Goal: Task Accomplishment & Management: Use online tool/utility

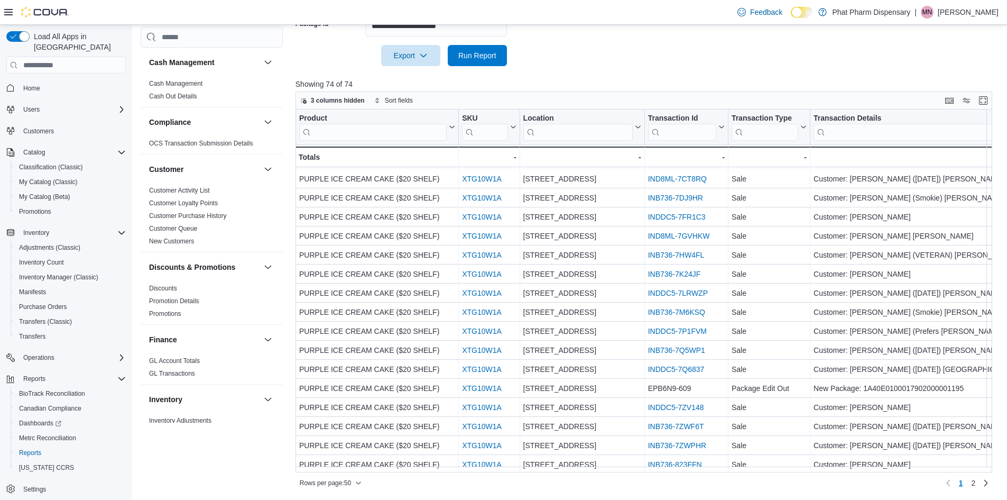
scroll to position [652, 0]
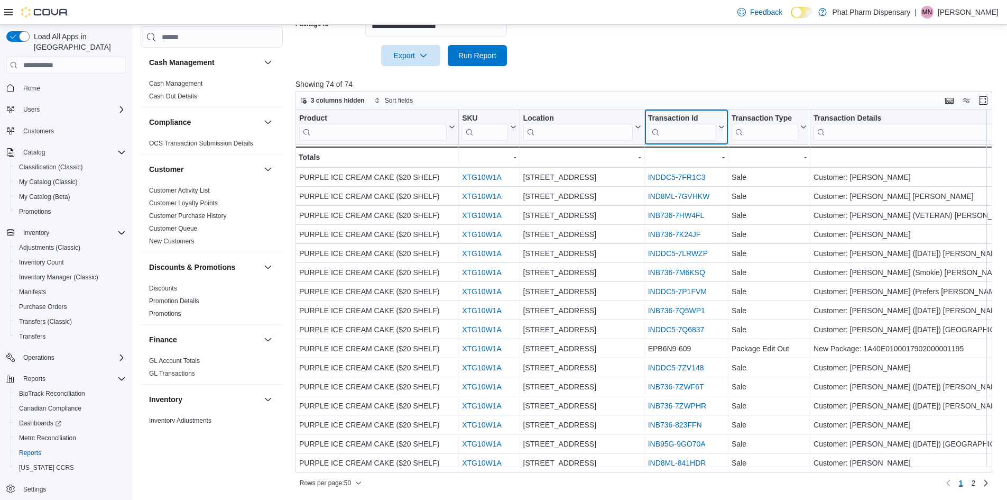
click at [682, 130] on input "search" at bounding box center [682, 132] width 68 height 17
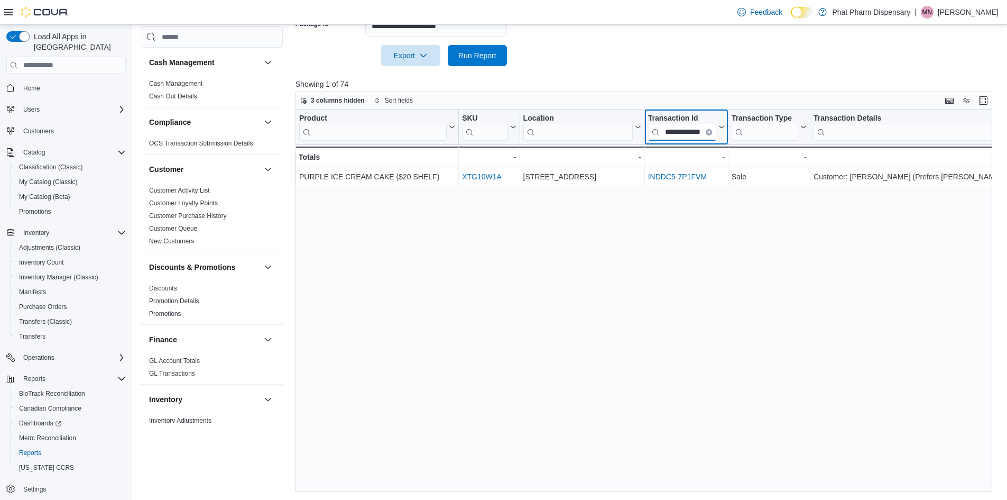
scroll to position [0, 21]
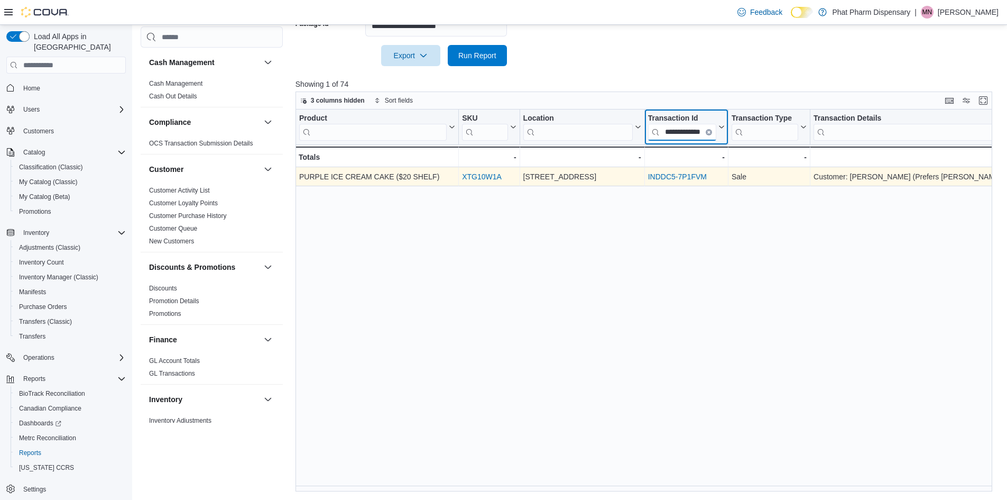
type input "**********"
click at [668, 172] on link "INDDC5-7P1FVM" at bounding box center [677, 176] width 59 height 8
click at [663, 177] on link "INDDC5-7P1FVM" at bounding box center [677, 176] width 59 height 8
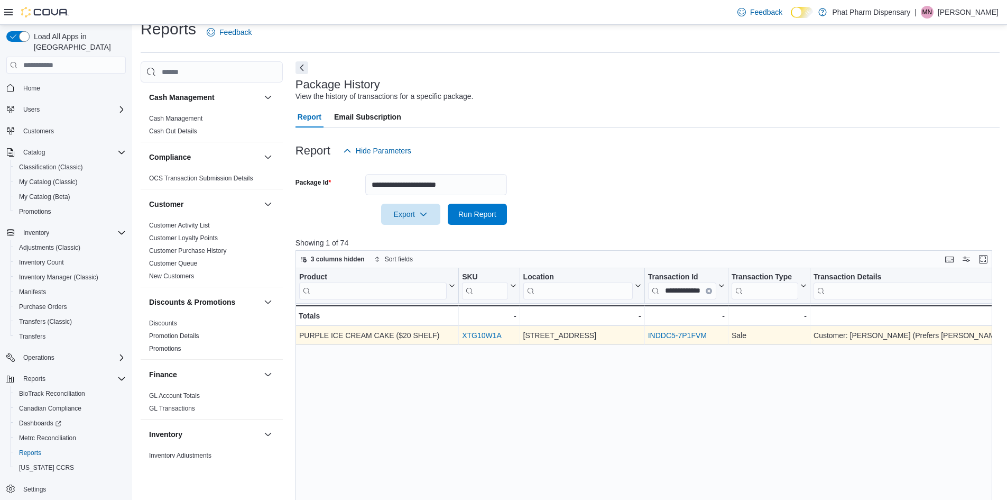
click at [658, 336] on link "INDDC5-7P1FVM" at bounding box center [677, 335] width 59 height 8
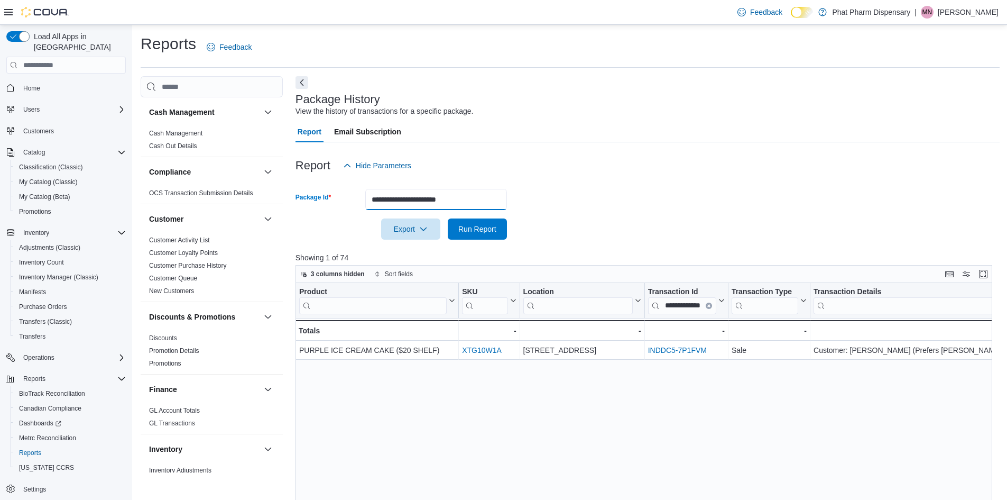
click at [476, 198] on input "**********" at bounding box center [436, 199] width 142 height 21
click at [490, 144] on div at bounding box center [648, 148] width 704 height 13
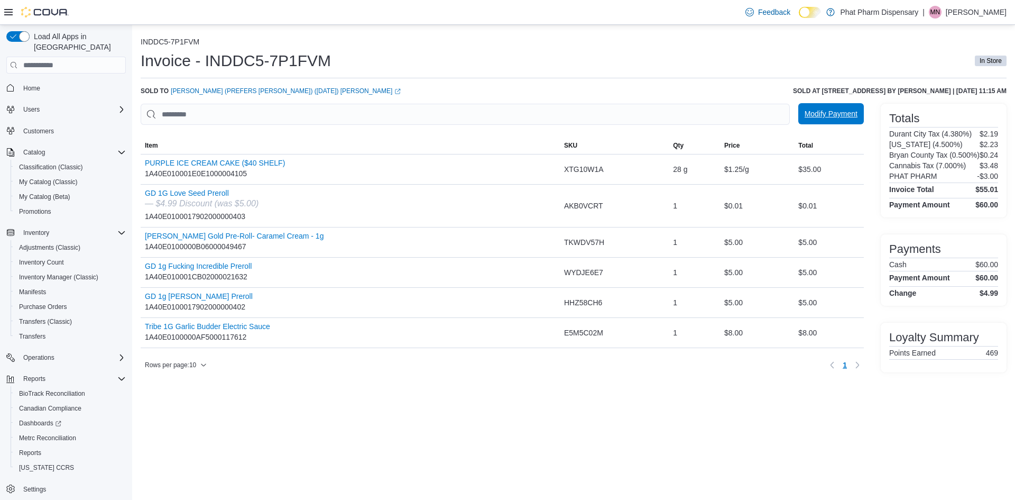
click at [822, 121] on span "Modify Payment" at bounding box center [831, 113] width 53 height 21
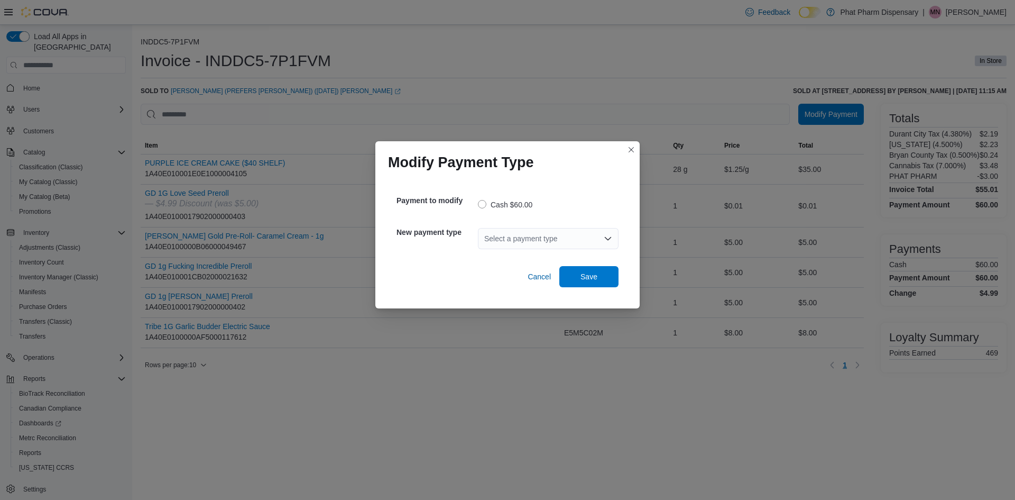
click at [512, 236] on div "Select a payment type" at bounding box center [548, 238] width 141 height 21
click at [508, 272] on span "Penny Rounding" at bounding box center [554, 271] width 115 height 11
click at [596, 239] on icon "Clear input" at bounding box center [596, 238] width 3 height 3
click at [486, 203] on label "Cash $60.00" at bounding box center [505, 204] width 54 height 13
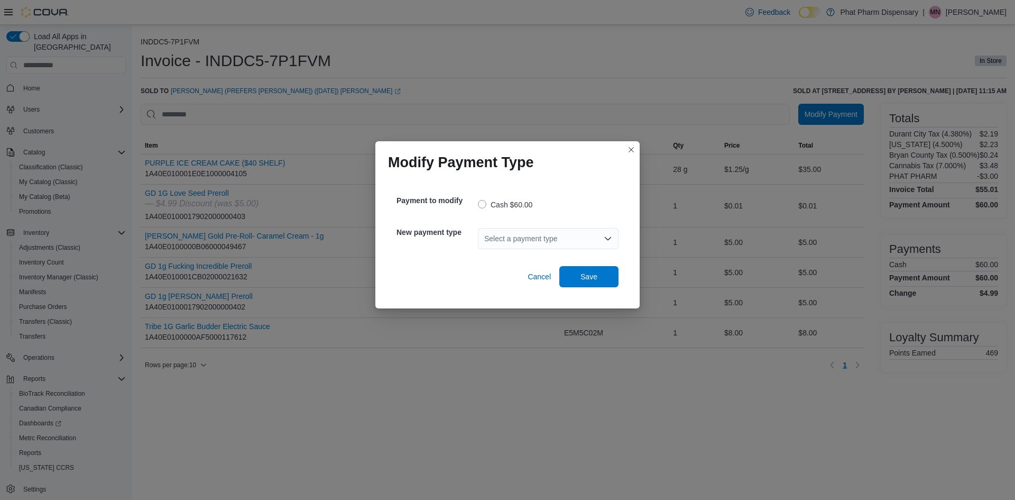
click at [530, 208] on label "Cash $60.00" at bounding box center [505, 204] width 54 height 13
click at [489, 232] on div "Select a payment type" at bounding box center [548, 238] width 141 height 21
click at [498, 252] on span "Debit" at bounding box center [554, 256] width 115 height 11
click at [598, 241] on button "Clear input" at bounding box center [596, 238] width 8 height 8
click at [637, 146] on button "Closes this modal window" at bounding box center [631, 149] width 13 height 13
